Goal: Transaction & Acquisition: Purchase product/service

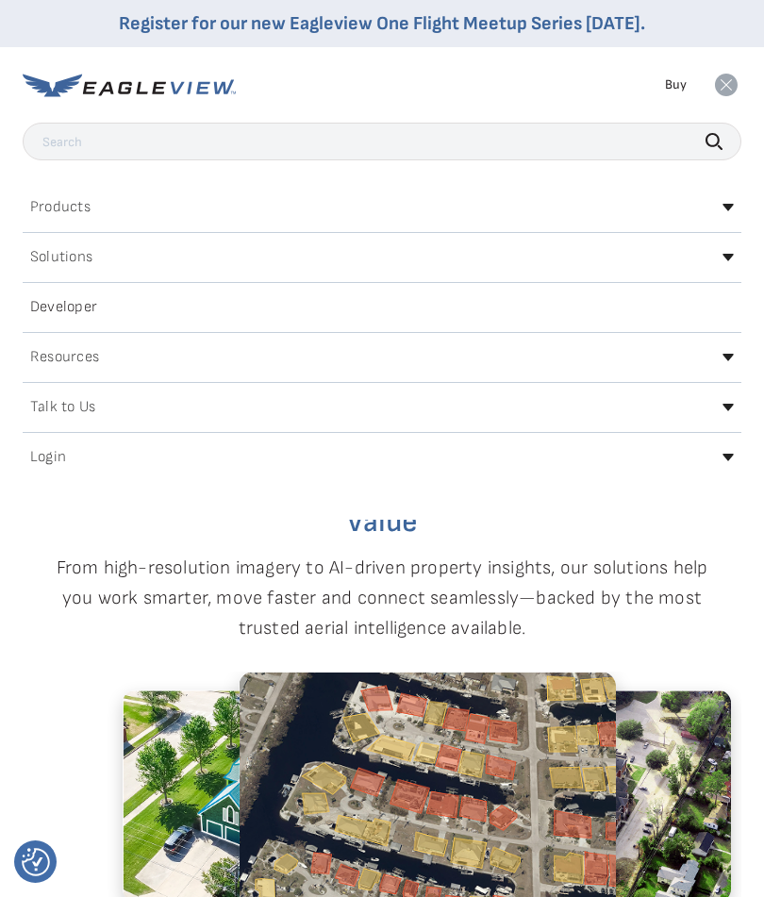
click at [65, 465] on h2 "Login" at bounding box center [48, 457] width 36 height 15
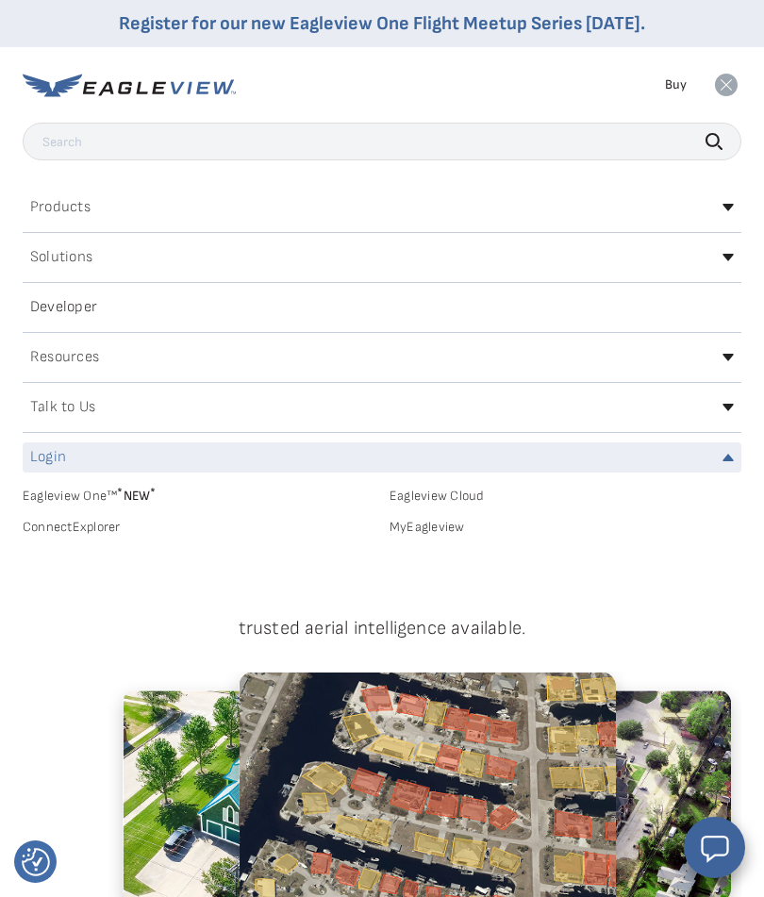
click at [457, 529] on link "MyEagleview" at bounding box center [565, 527] width 352 height 17
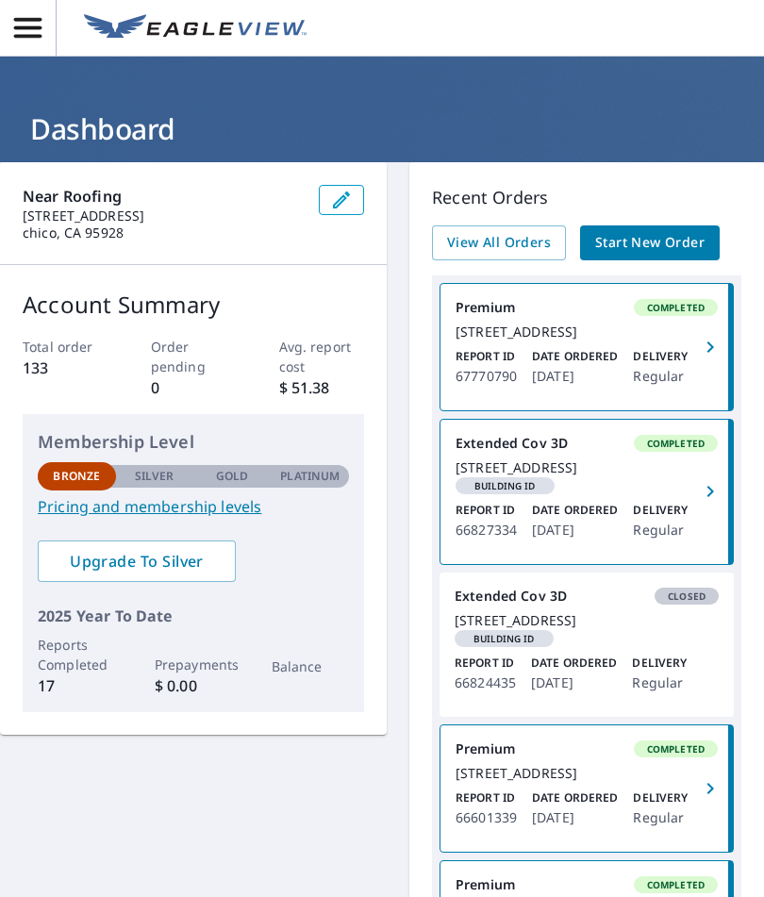
click at [670, 243] on span "Start New Order" at bounding box center [649, 243] width 109 height 24
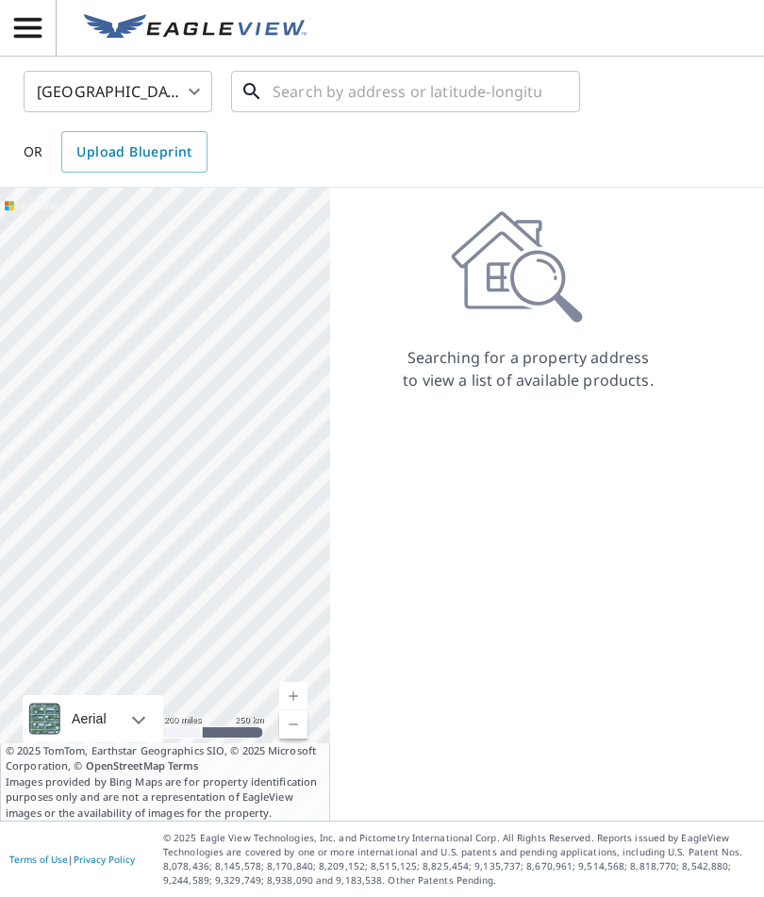
click at [333, 101] on input "text" at bounding box center [407, 91] width 269 height 53
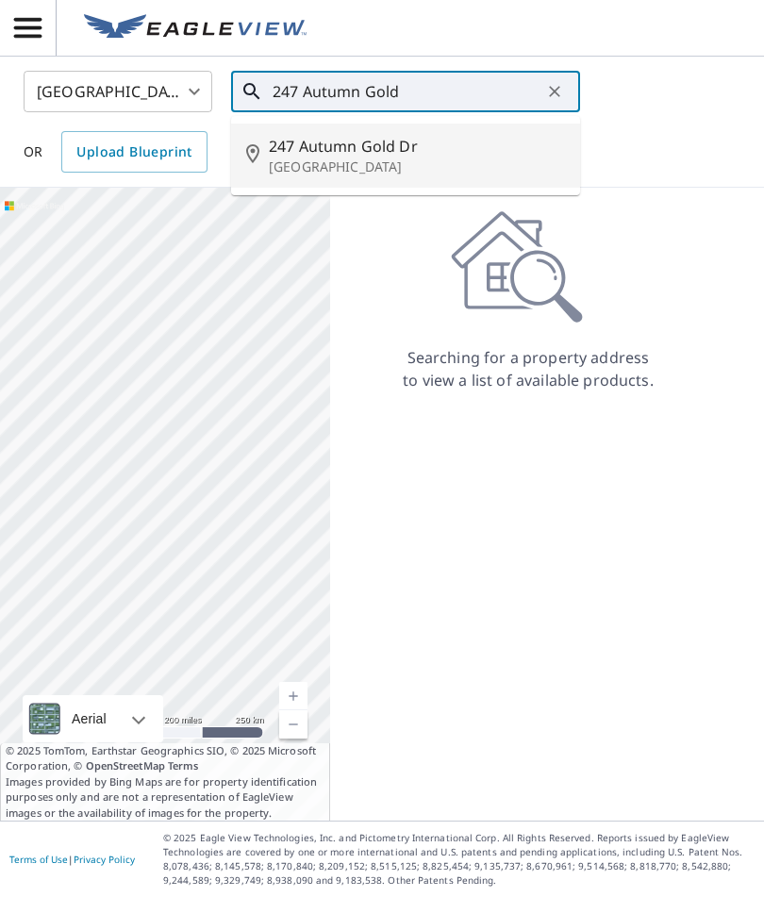
click at [364, 153] on span "247 Autumn Gold Dr" at bounding box center [417, 146] width 296 height 23
type input "247 Autumn Gold Dr Chico, CA 95973"
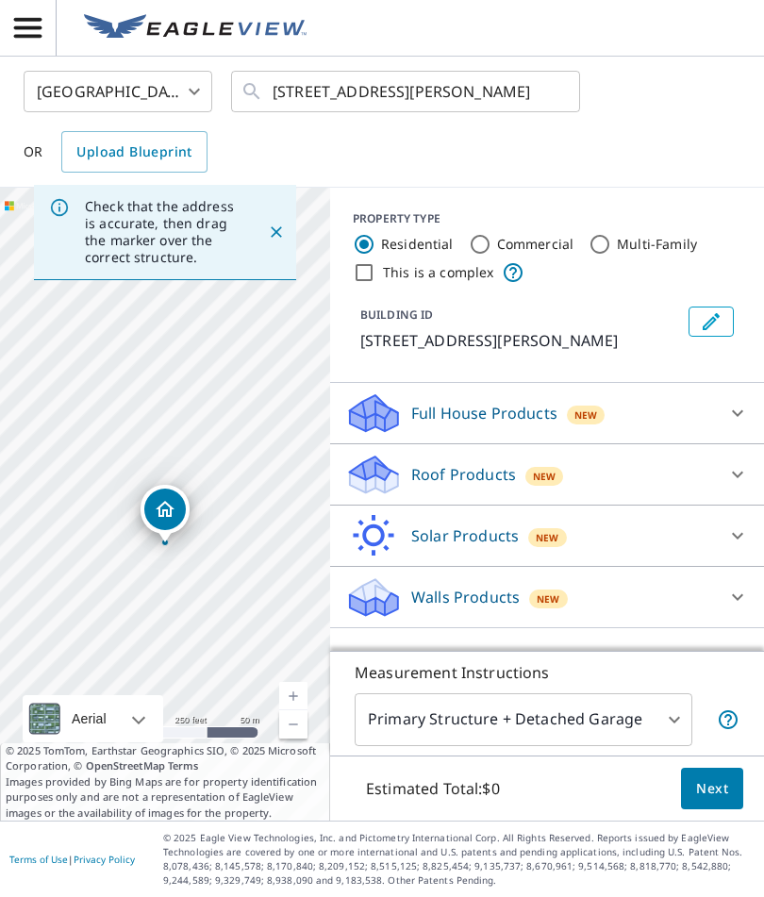
click at [502, 478] on p "Roof Products" at bounding box center [463, 474] width 105 height 23
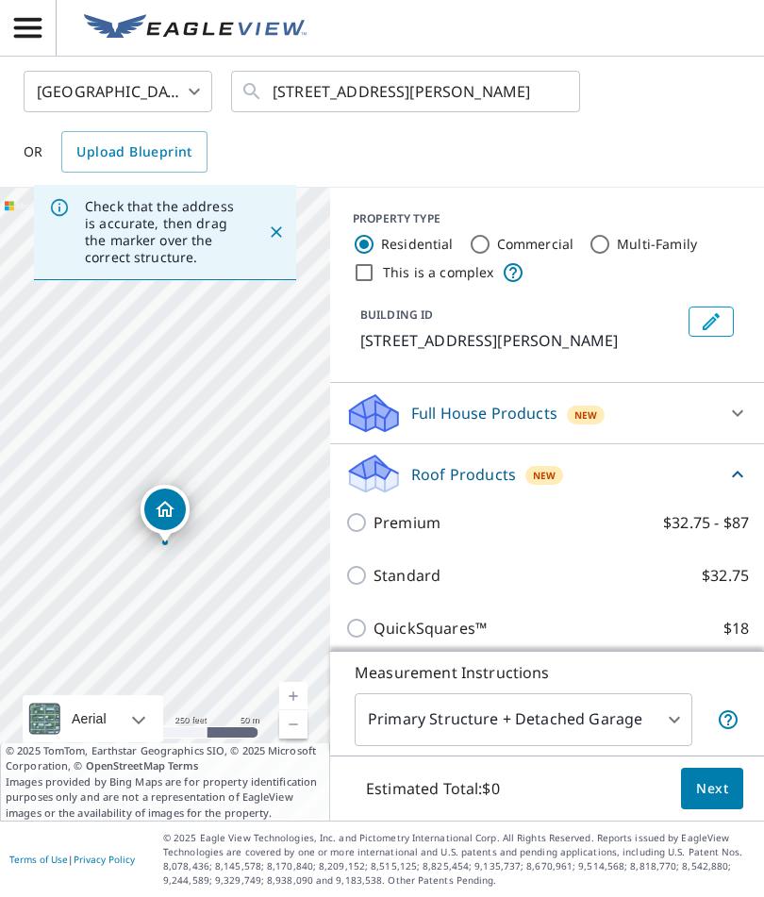
click at [367, 522] on input "Premium $32.75 - $87" at bounding box center [359, 522] width 28 height 23
checkbox input "true"
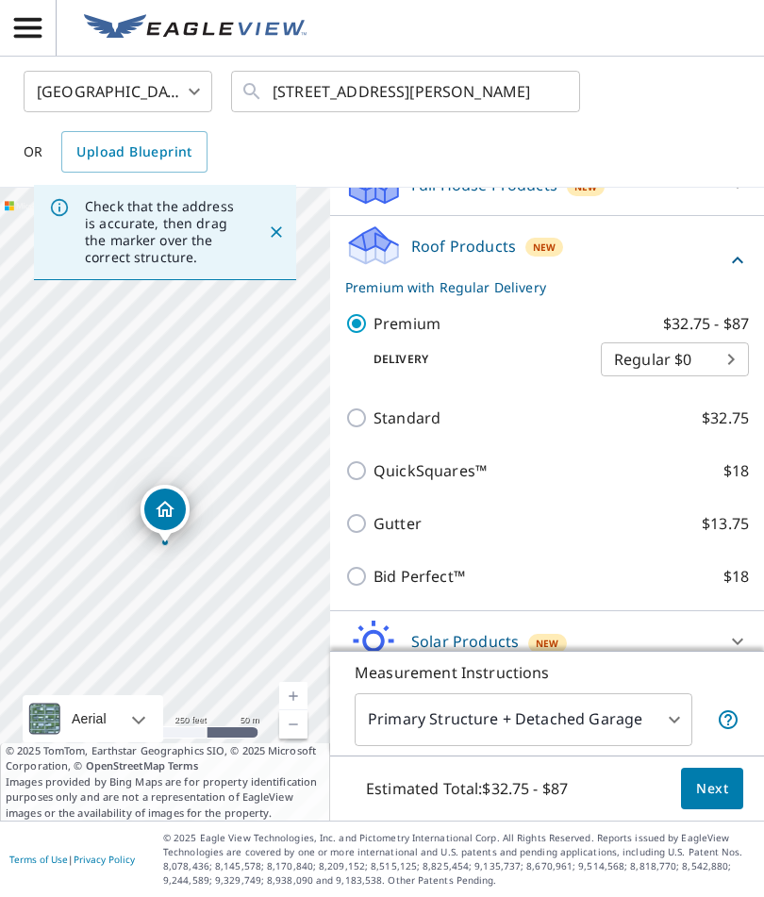
scroll to position [227, 0]
click at [725, 801] on span "Next" at bounding box center [712, 789] width 32 height 24
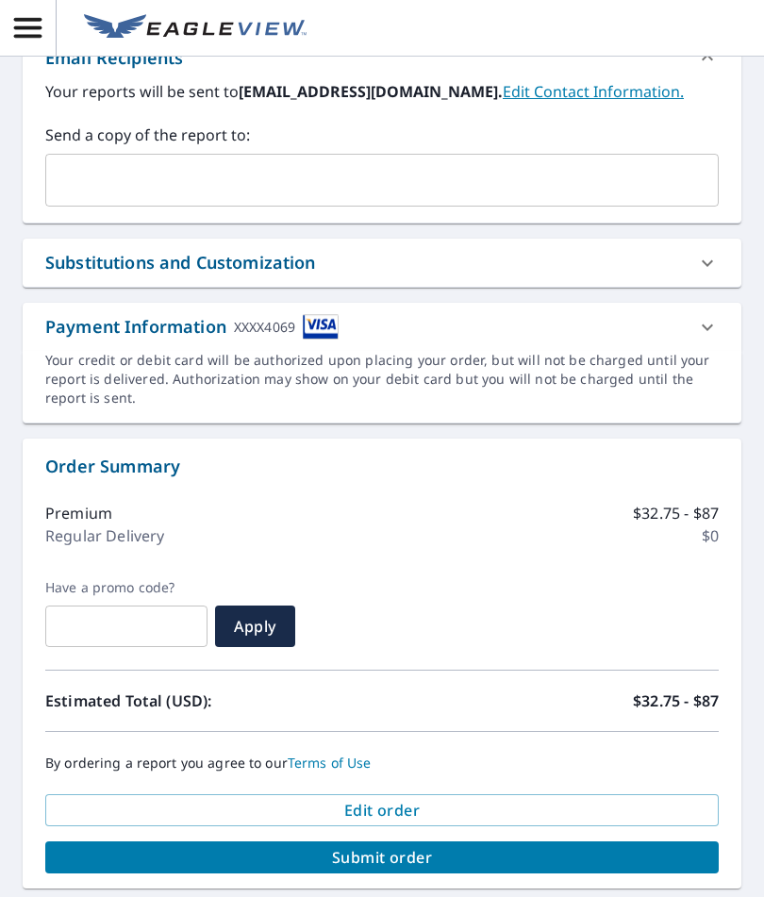
scroll to position [701, 0]
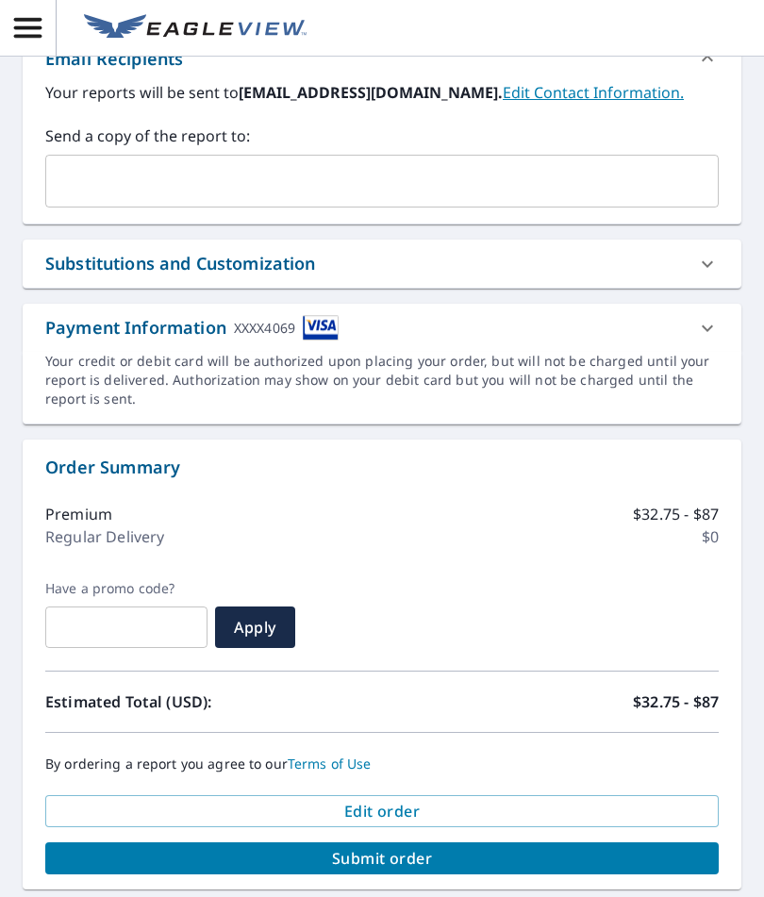
click at [415, 863] on span "Submit order" at bounding box center [381, 858] width 643 height 21
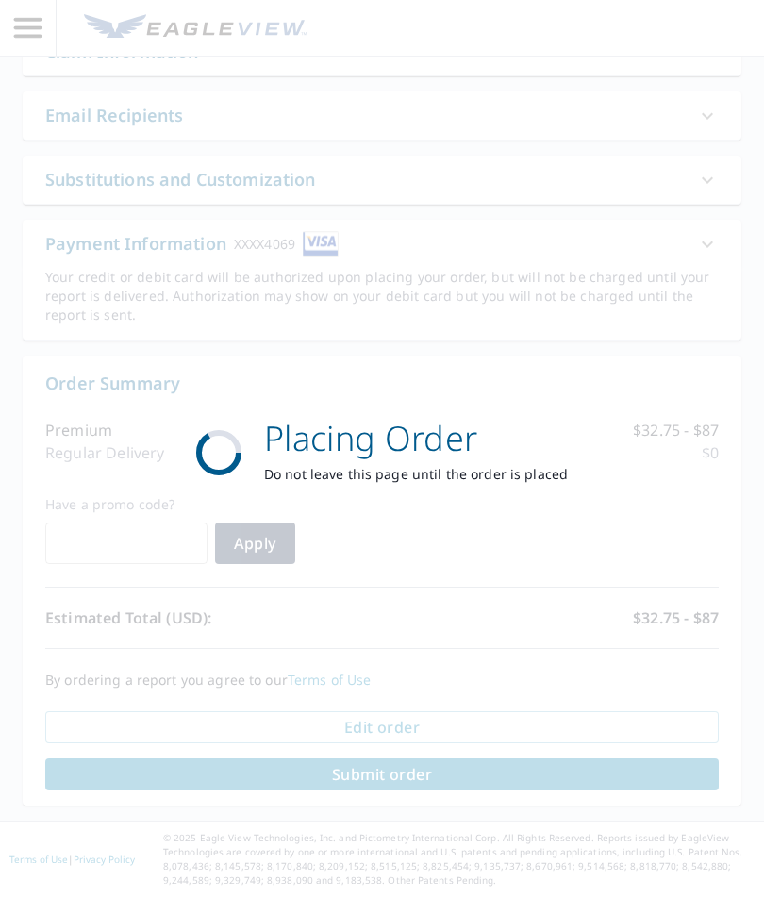
scroll to position [561, 0]
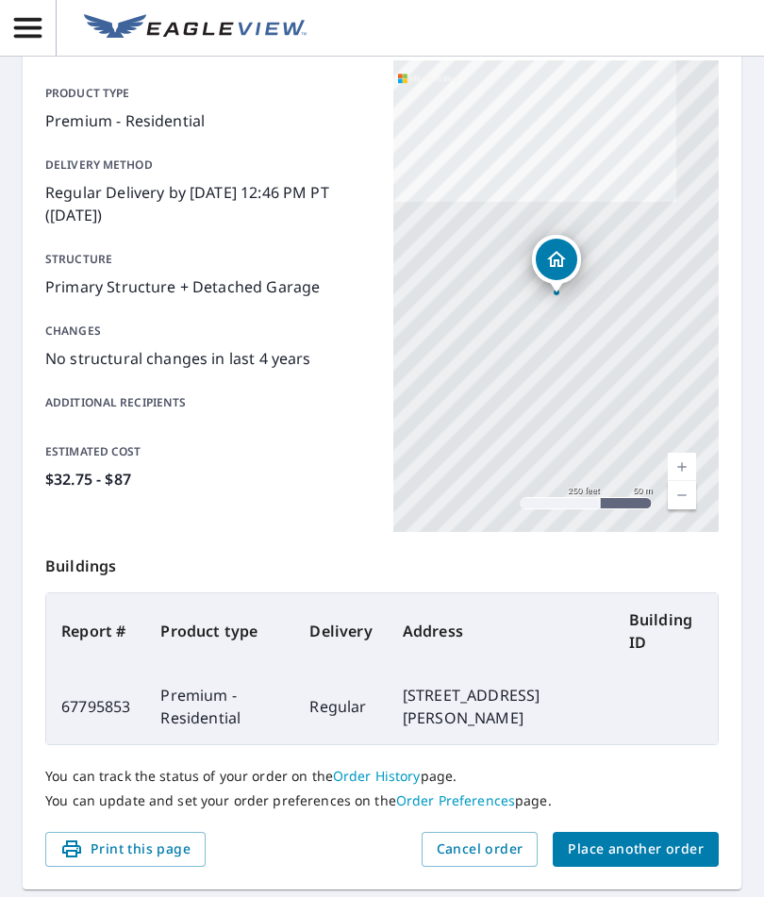
scroll to position [190, 0]
